Goal: Task Accomplishment & Management: Manage account settings

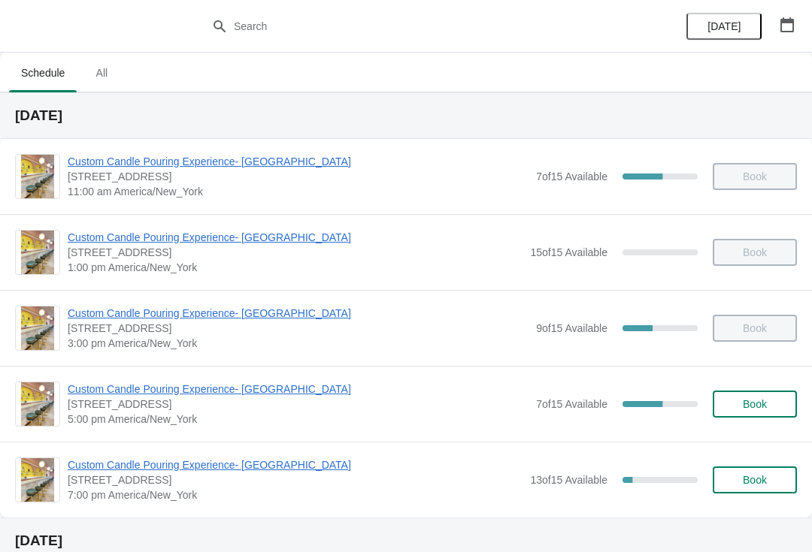
click at [313, 388] on span "Custom Candle Pouring Experience- [GEOGRAPHIC_DATA]" at bounding box center [298, 389] width 461 height 15
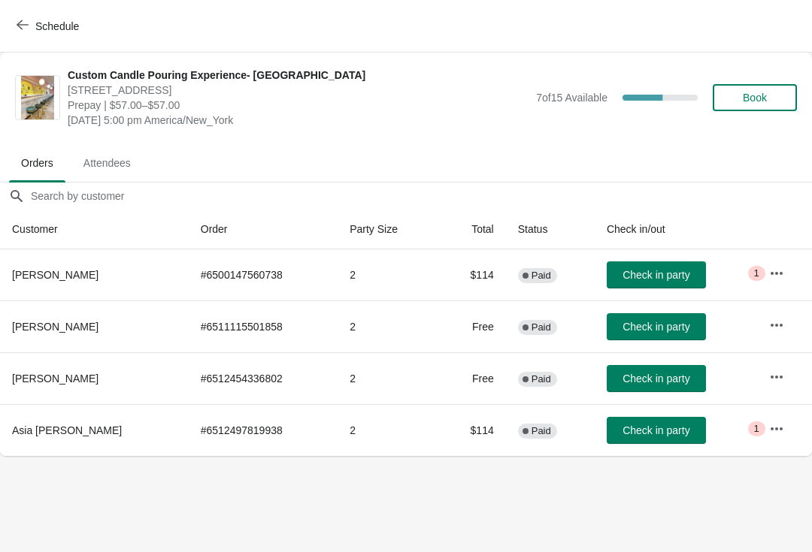
click at [27, 32] on span "button" at bounding box center [23, 26] width 12 height 14
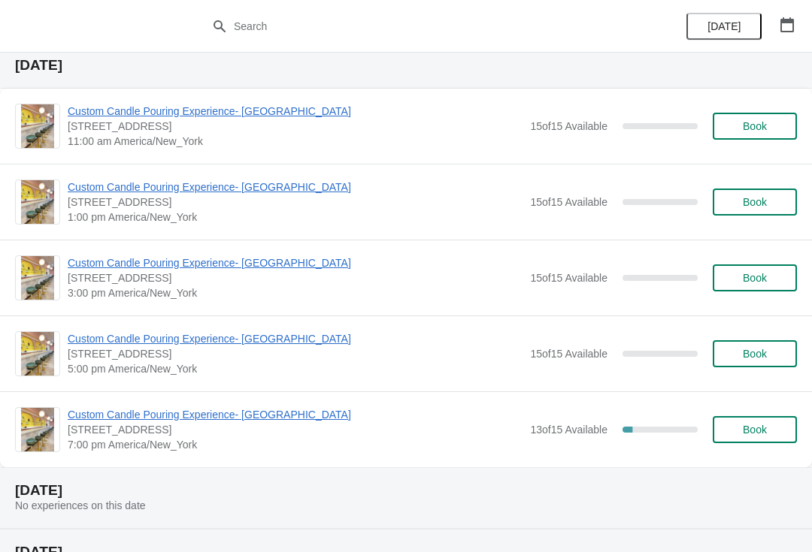
scroll to position [477, 0]
click at [195, 547] on h2 "[DATE]" at bounding box center [406, 551] width 782 height 15
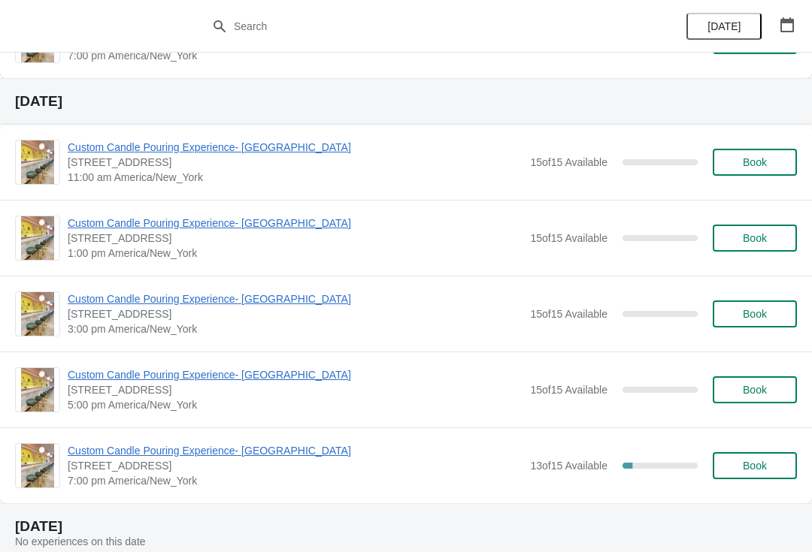
scroll to position [440, 0]
click at [244, 150] on span "Custom Candle Pouring Experience- [GEOGRAPHIC_DATA]" at bounding box center [295, 146] width 455 height 15
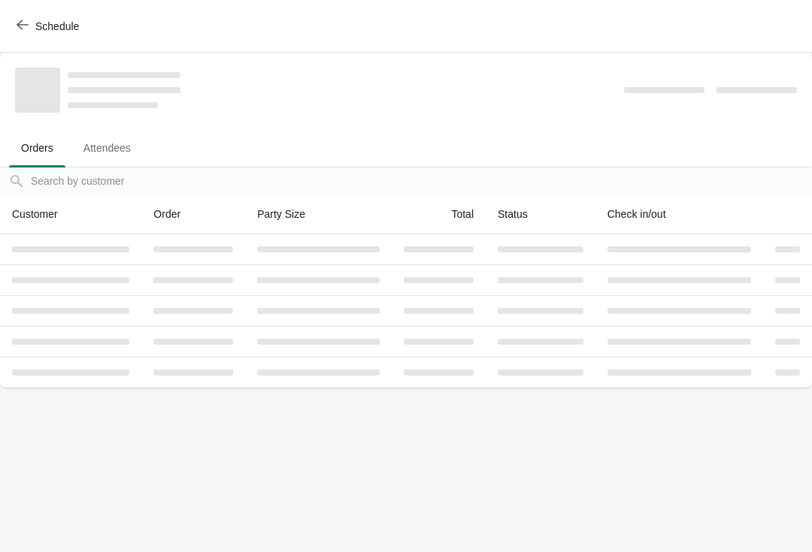
scroll to position [0, 0]
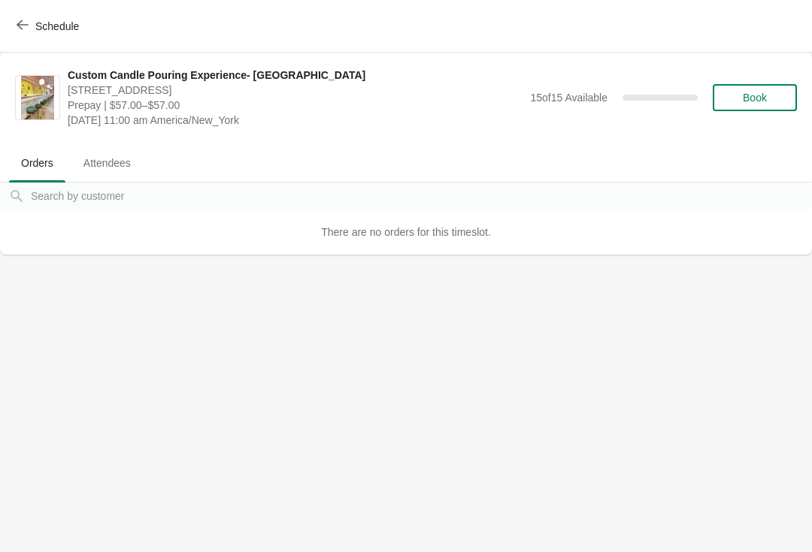
click at [764, 107] on button "Book" at bounding box center [755, 97] width 84 height 27
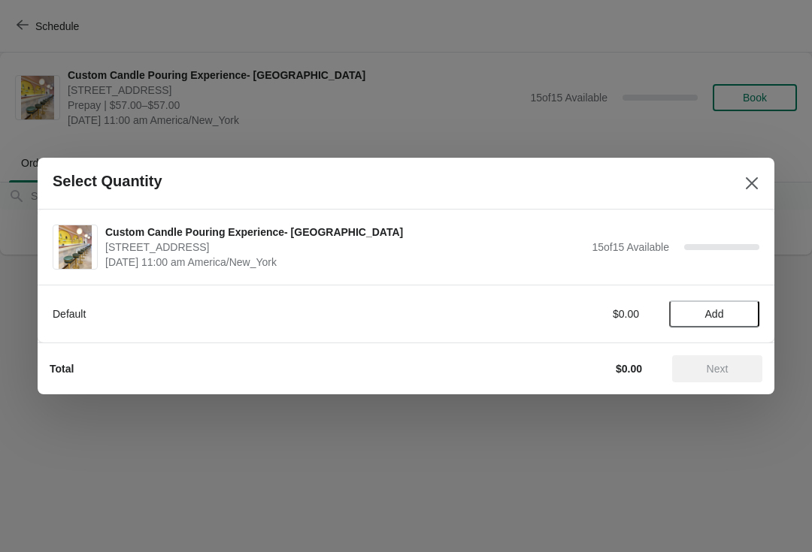
click at [733, 314] on span "Add" at bounding box center [713, 314] width 63 height 12
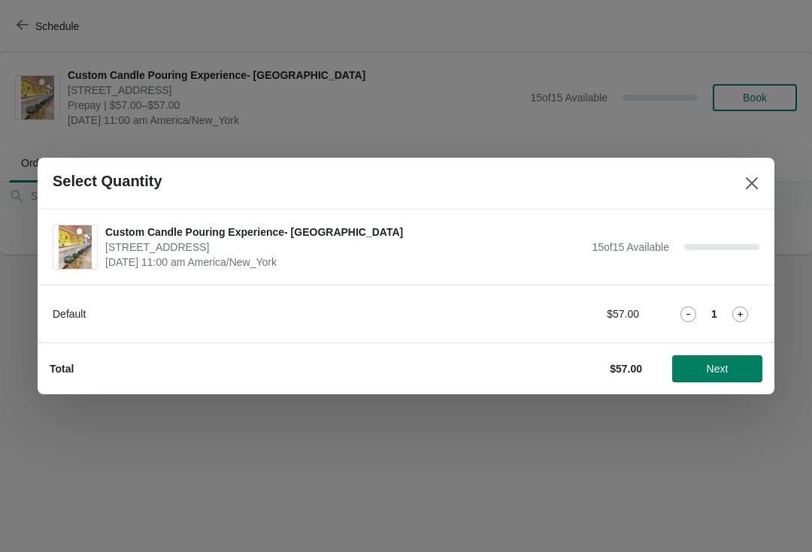
click at [739, 310] on icon at bounding box center [740, 315] width 16 height 16
click at [722, 378] on button "Next" at bounding box center [717, 369] width 90 height 27
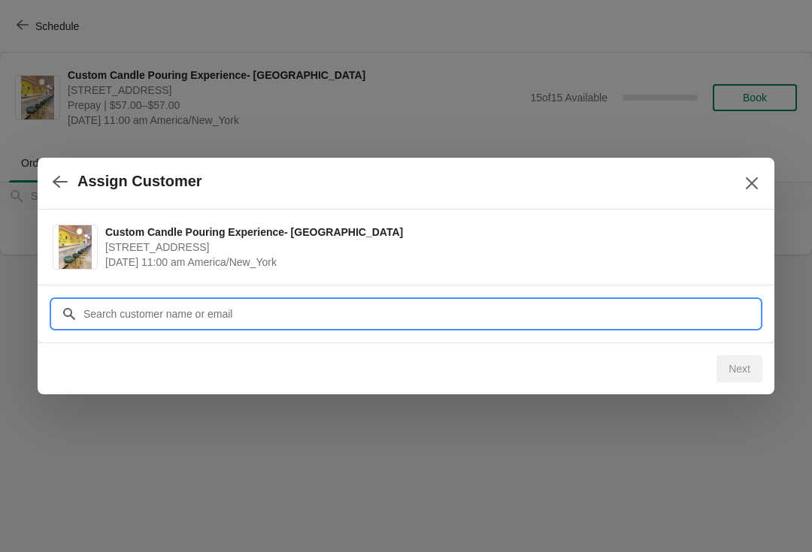
click at [581, 308] on input "Customer" at bounding box center [421, 314] width 676 height 27
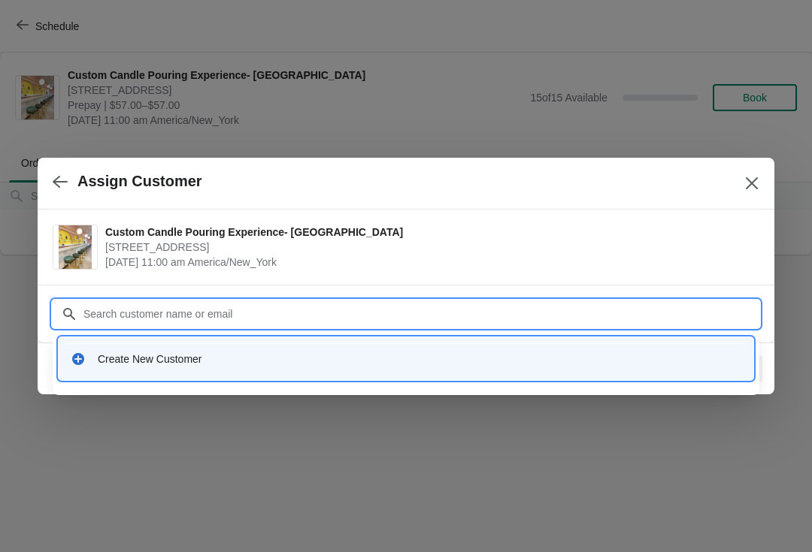
click at [206, 365] on div "Create New Customer" at bounding box center [419, 359] width 643 height 15
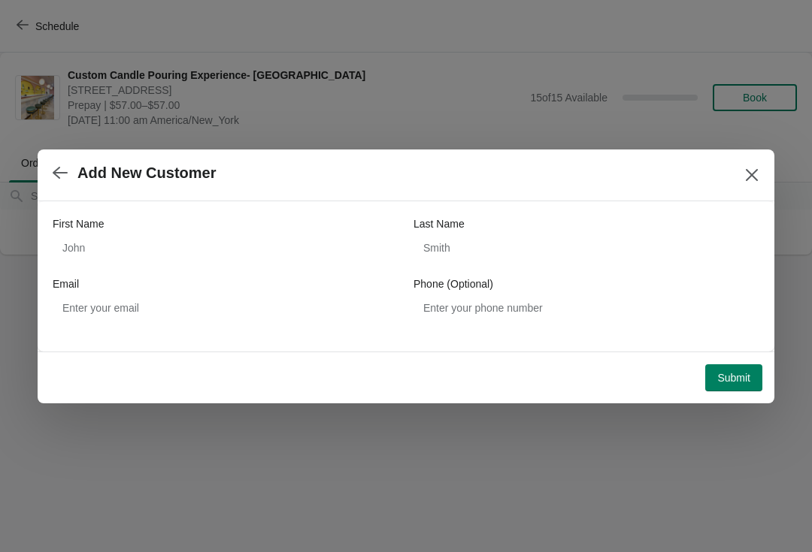
click at [225, 225] on div "First Name" at bounding box center [226, 223] width 346 height 15
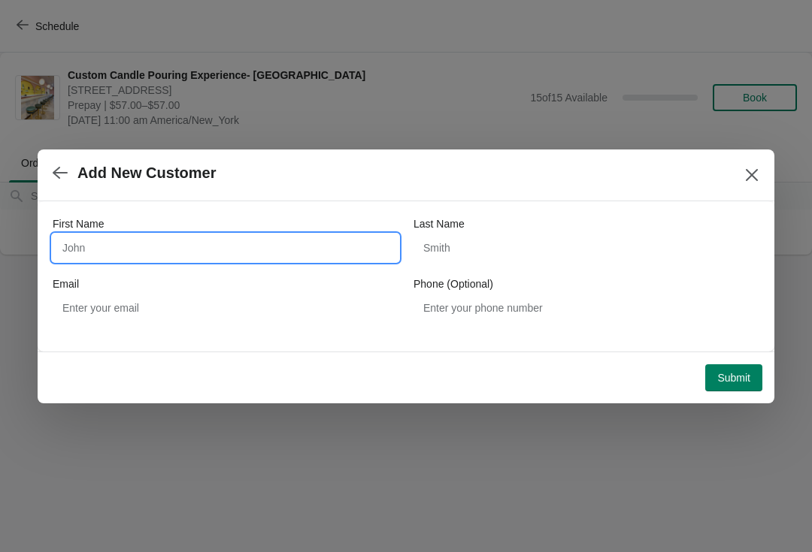
click at [260, 235] on input "First Name" at bounding box center [226, 248] width 346 height 27
type input "Rebecca"
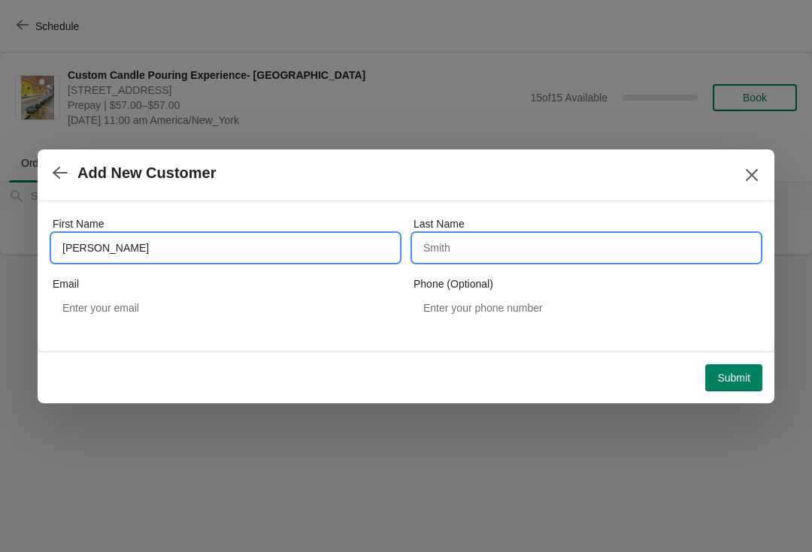
click at [534, 235] on input "Last Name" at bounding box center [586, 248] width 346 height 27
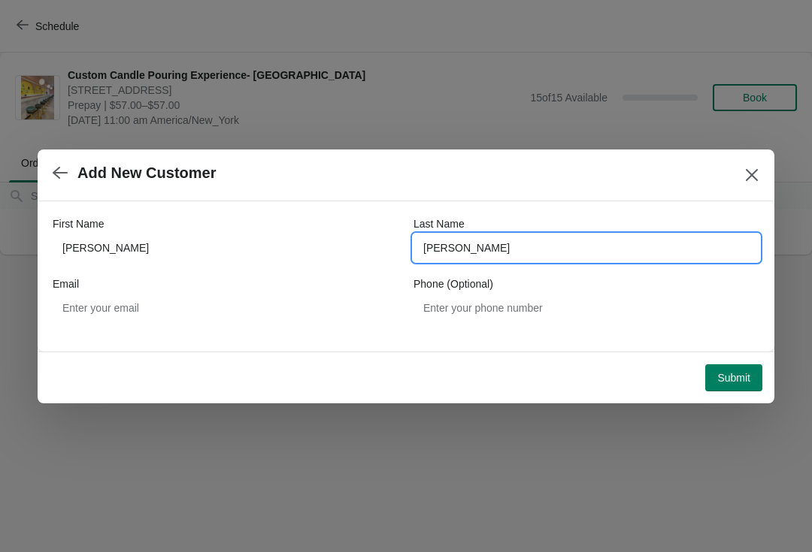
type input "Acosta"
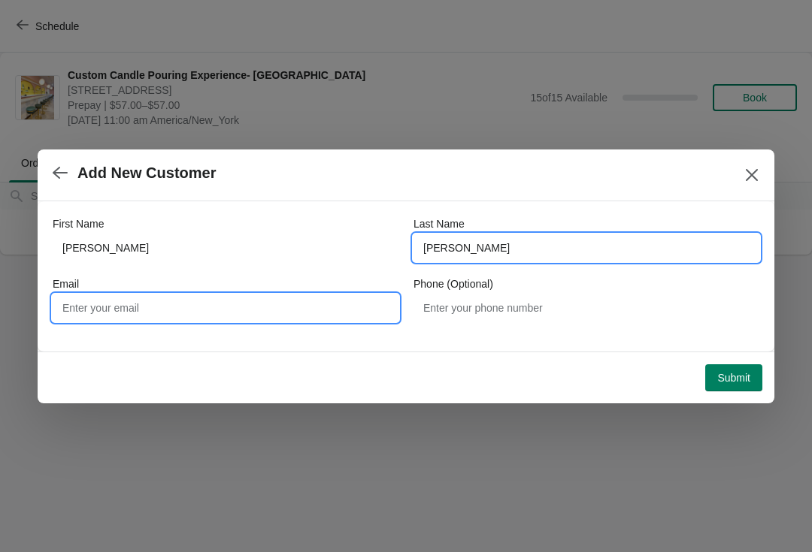
click at [315, 314] on input "Email" at bounding box center [226, 308] width 346 height 27
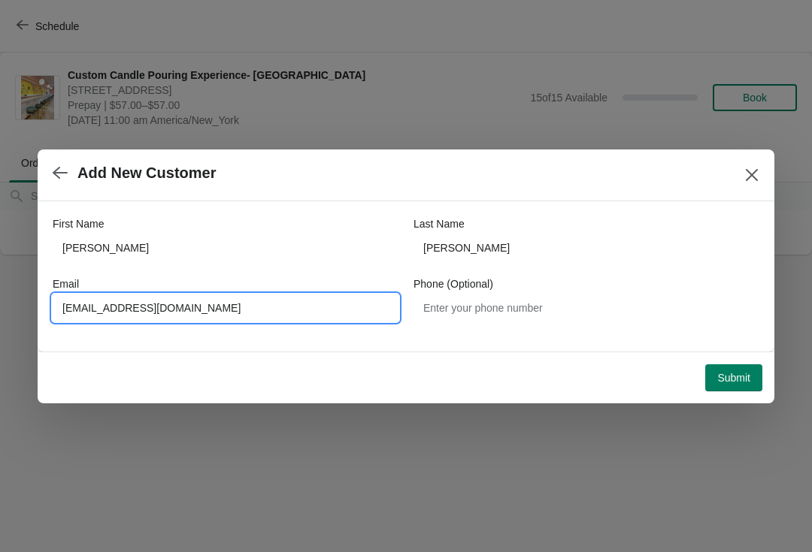
type input "Rpacostaproperties@gmail.com"
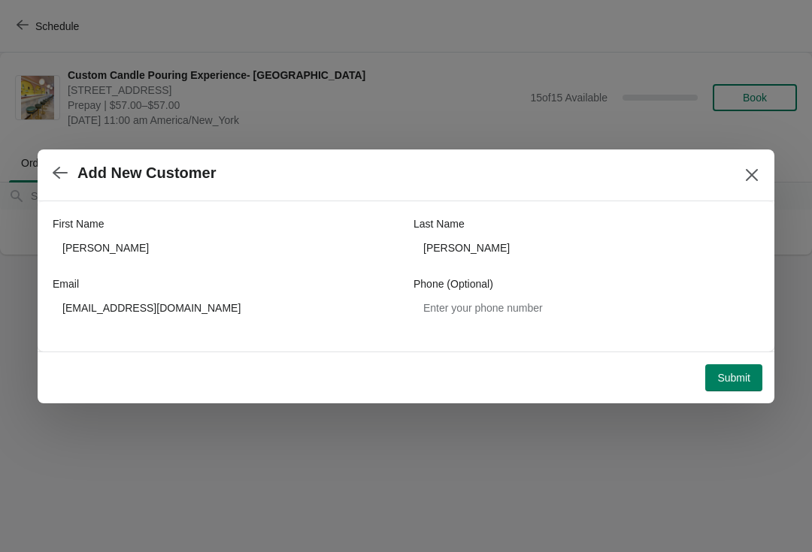
click at [743, 373] on span "Submit" at bounding box center [733, 378] width 33 height 12
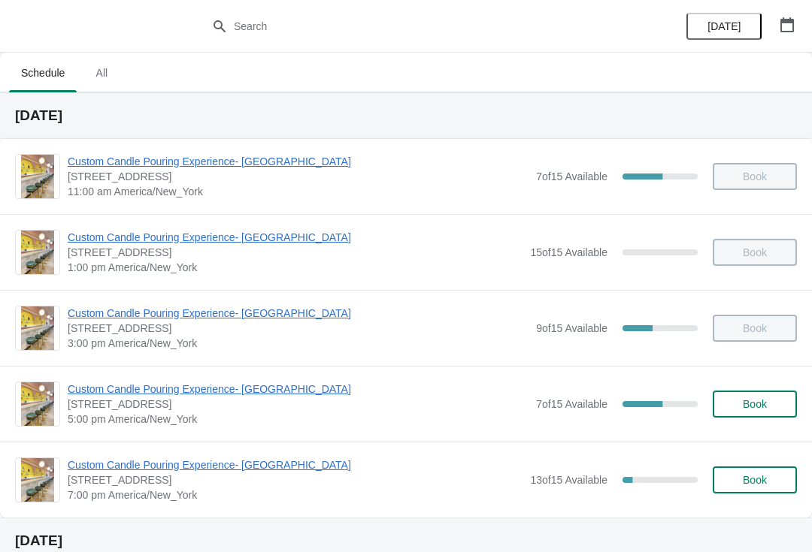
click at [113, 389] on span "Custom Candle Pouring Experience- [GEOGRAPHIC_DATA]" at bounding box center [298, 389] width 461 height 15
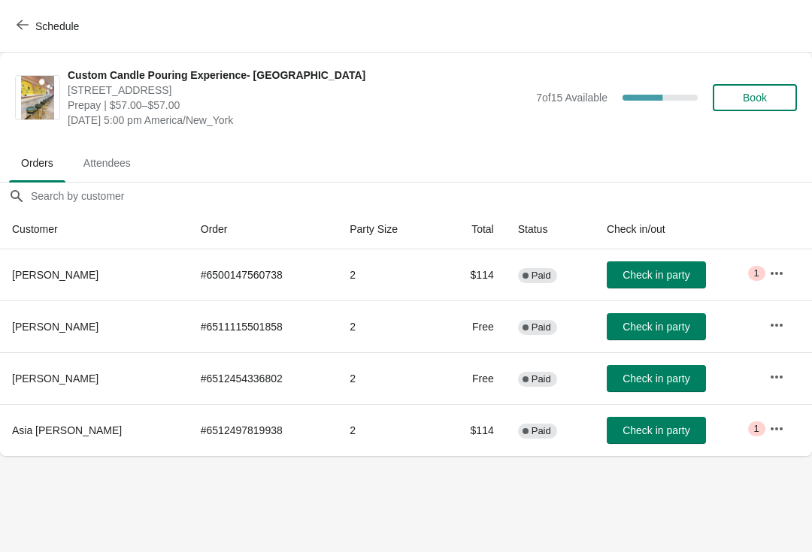
click at [19, 28] on icon "button" at bounding box center [23, 25] width 12 height 12
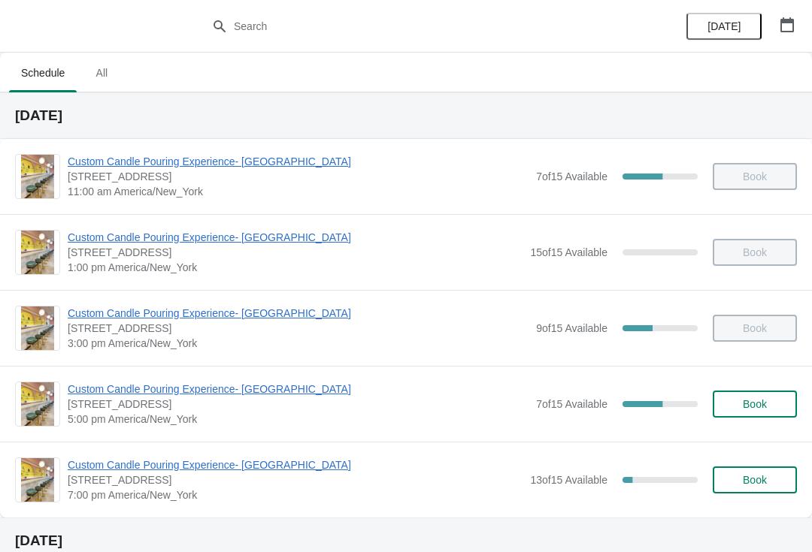
click at [128, 156] on span "Custom Candle Pouring Experience- [GEOGRAPHIC_DATA]" at bounding box center [298, 161] width 461 height 15
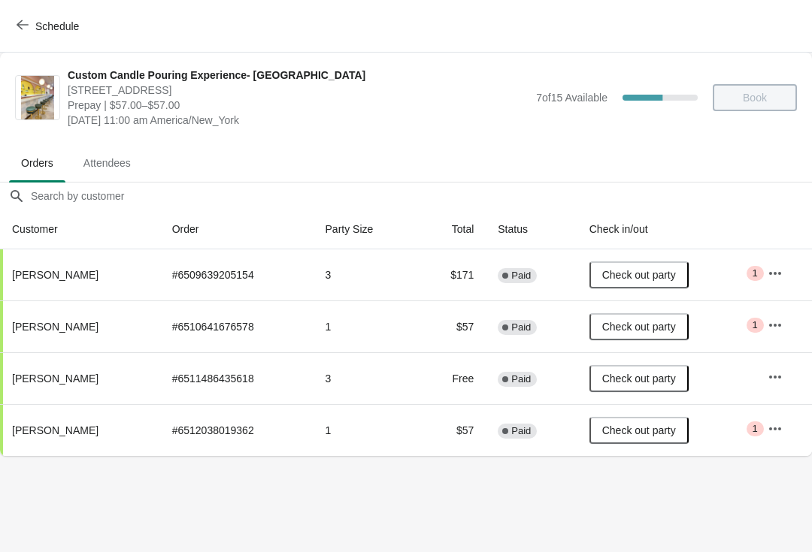
click at [26, 26] on icon "button" at bounding box center [23, 25] width 12 height 12
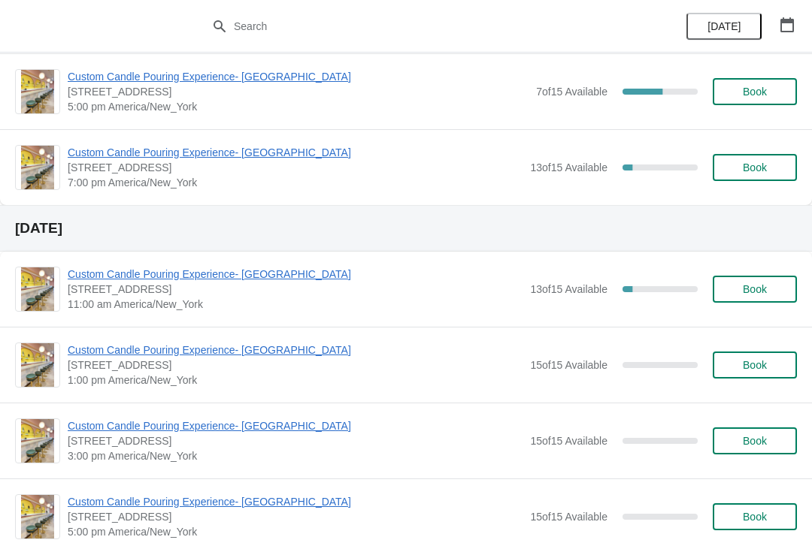
scroll to position [291, 0]
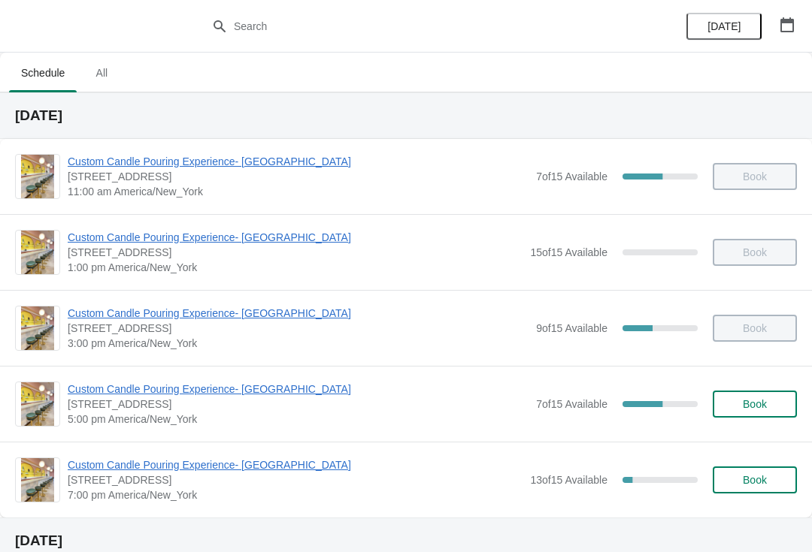
click at [305, 386] on span "Custom Candle Pouring Experience- [GEOGRAPHIC_DATA]" at bounding box center [298, 389] width 461 height 15
click at [241, 395] on span "Custom Candle Pouring Experience- [GEOGRAPHIC_DATA]" at bounding box center [298, 389] width 461 height 15
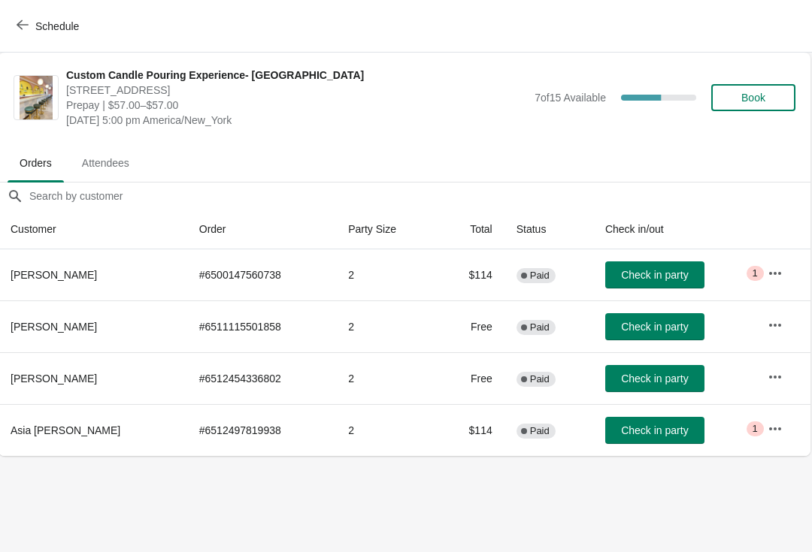
scroll to position [0, 1]
click at [630, 265] on button "Check in party" at bounding box center [655, 275] width 99 height 27
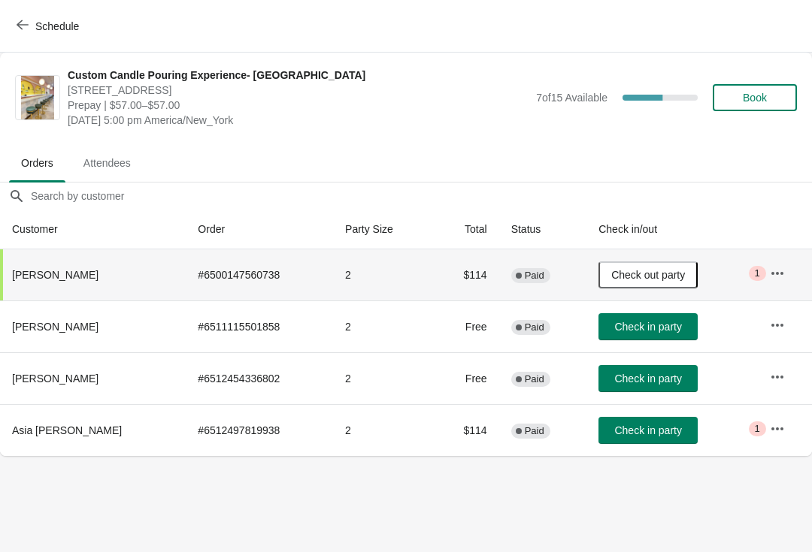
scroll to position [0, 0]
click at [664, 376] on span "Check in party" at bounding box center [647, 379] width 67 height 12
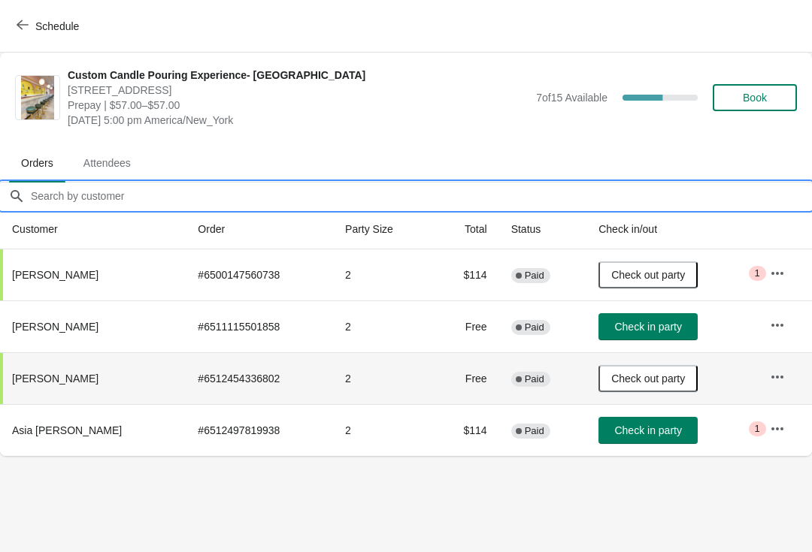
click at [797, 208] on input "Orders filter search" at bounding box center [421, 196] width 782 height 27
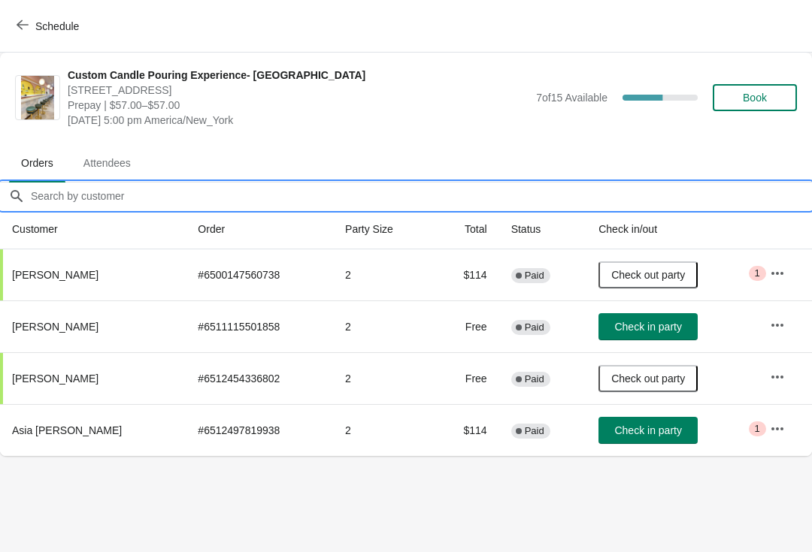
click at [644, 93] on div "7 of 15 Available 53.333333333333336 %" at bounding box center [617, 97] width 162 height 27
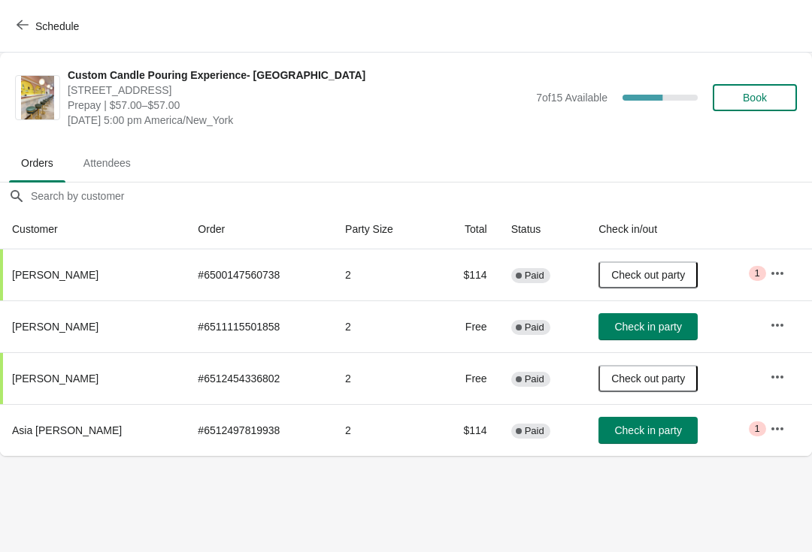
click at [776, 436] on icon "button" at bounding box center [777, 429] width 15 height 15
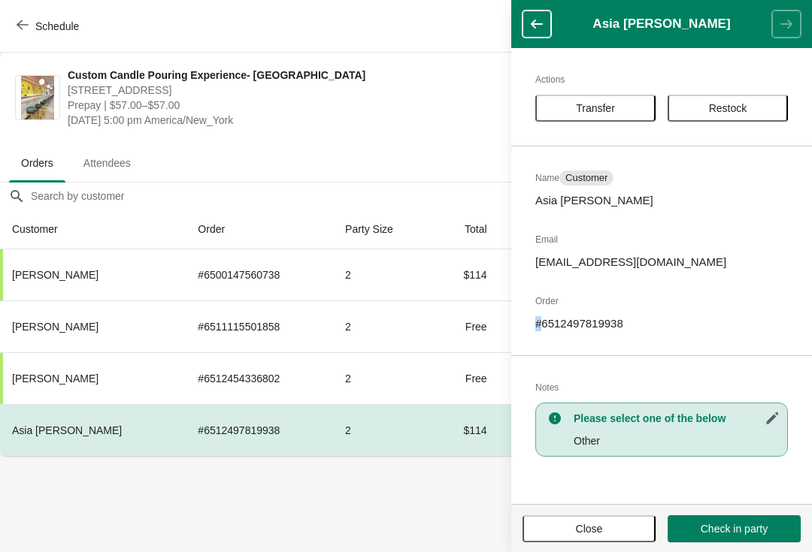
click at [624, 260] on p "asiatarver99@gmail.com" at bounding box center [661, 262] width 253 height 15
click at [594, 527] on span "Close" at bounding box center [589, 529] width 27 height 12
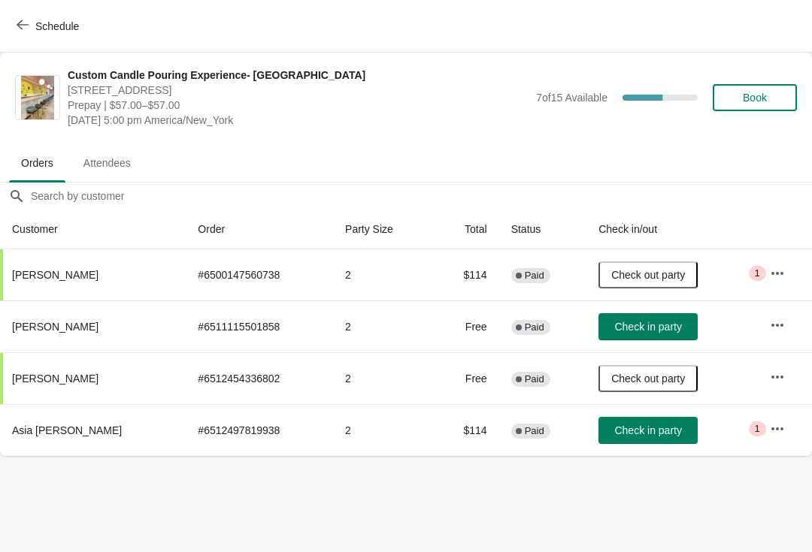
click at [666, 431] on span "Check in party" at bounding box center [647, 431] width 67 height 12
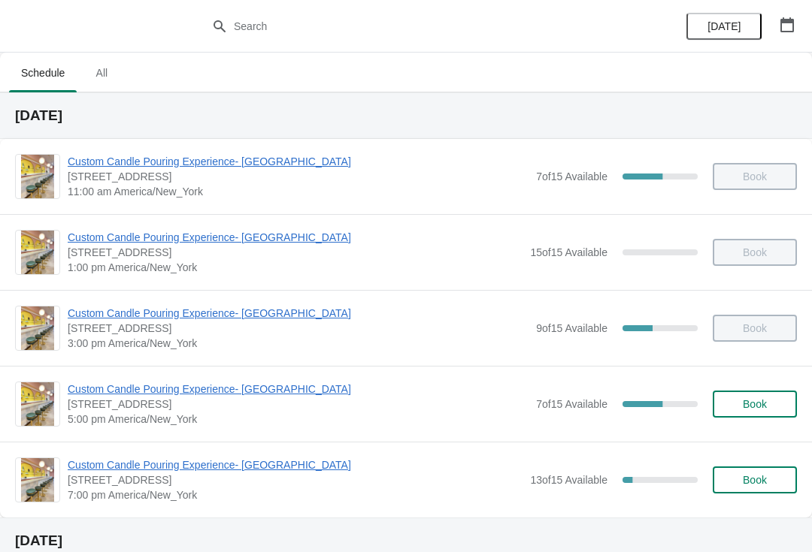
click at [71, 463] on span "Custom Candle Pouring Experience- [GEOGRAPHIC_DATA]" at bounding box center [295, 465] width 455 height 15
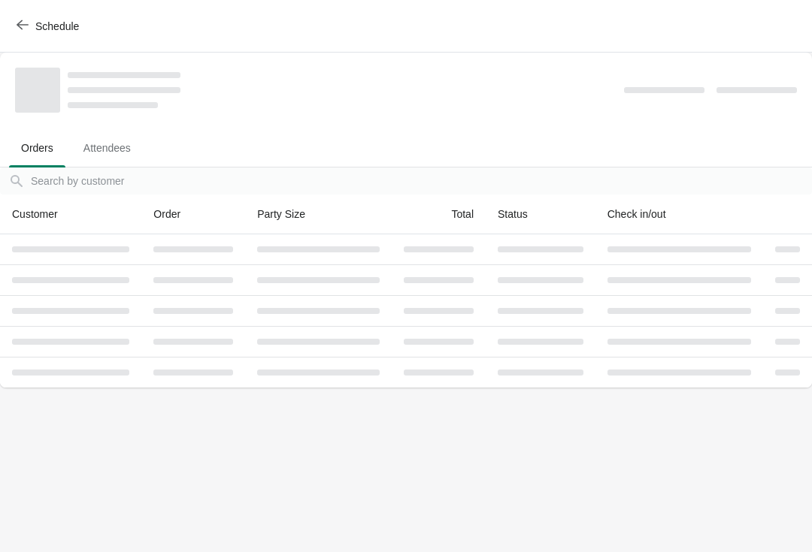
click at [28, 25] on icon "button" at bounding box center [23, 25] width 12 height 10
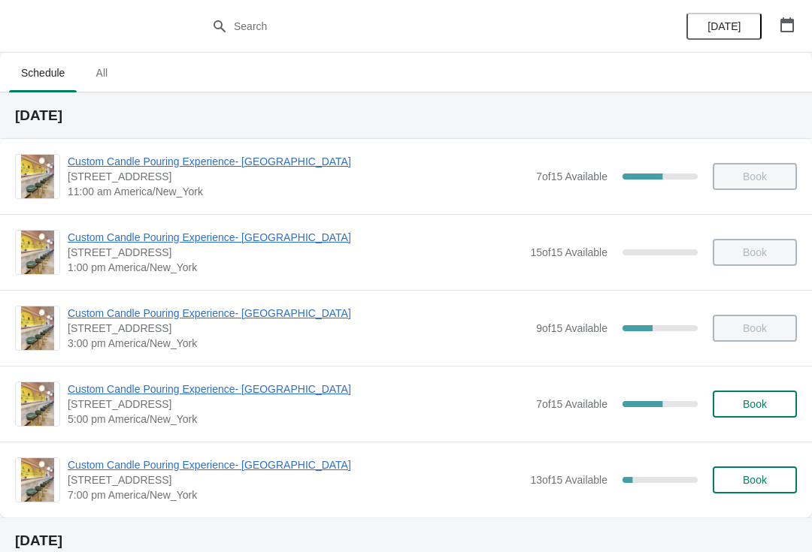
click at [92, 395] on span "Custom Candle Pouring Experience- [GEOGRAPHIC_DATA]" at bounding box center [298, 389] width 461 height 15
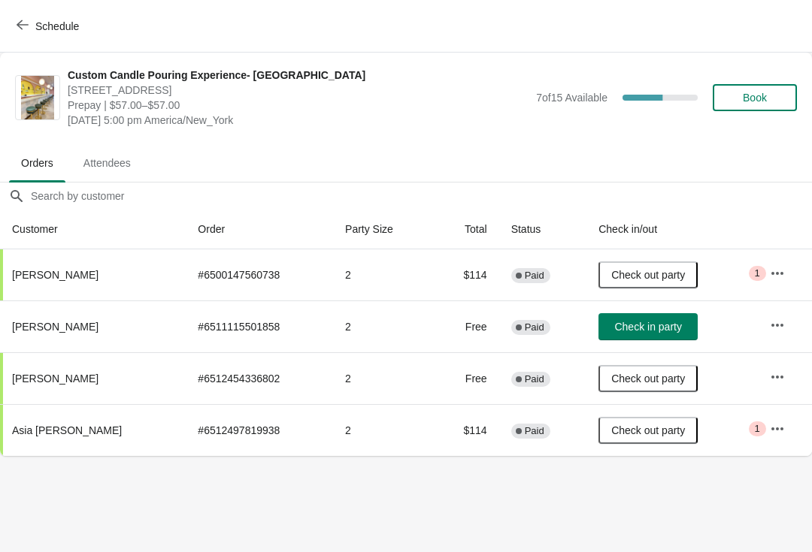
click at [634, 326] on span "Check in party" at bounding box center [647, 327] width 67 height 12
